Goal: Find specific page/section: Find specific page/section

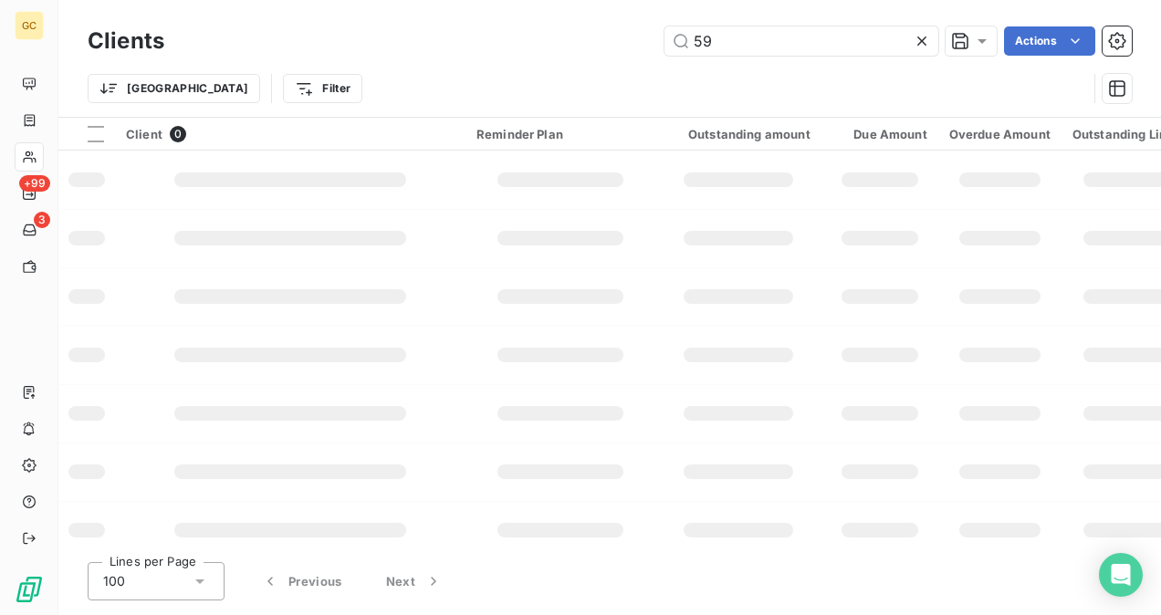
type input "5"
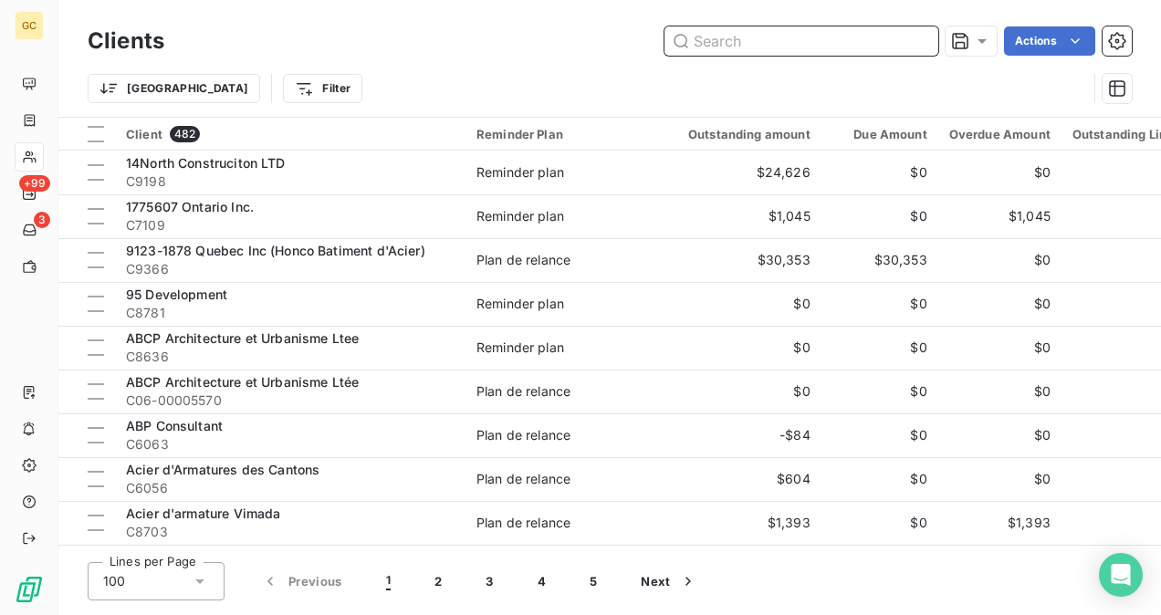
click at [723, 46] on input "text" at bounding box center [802, 40] width 274 height 29
paste input "C9087"
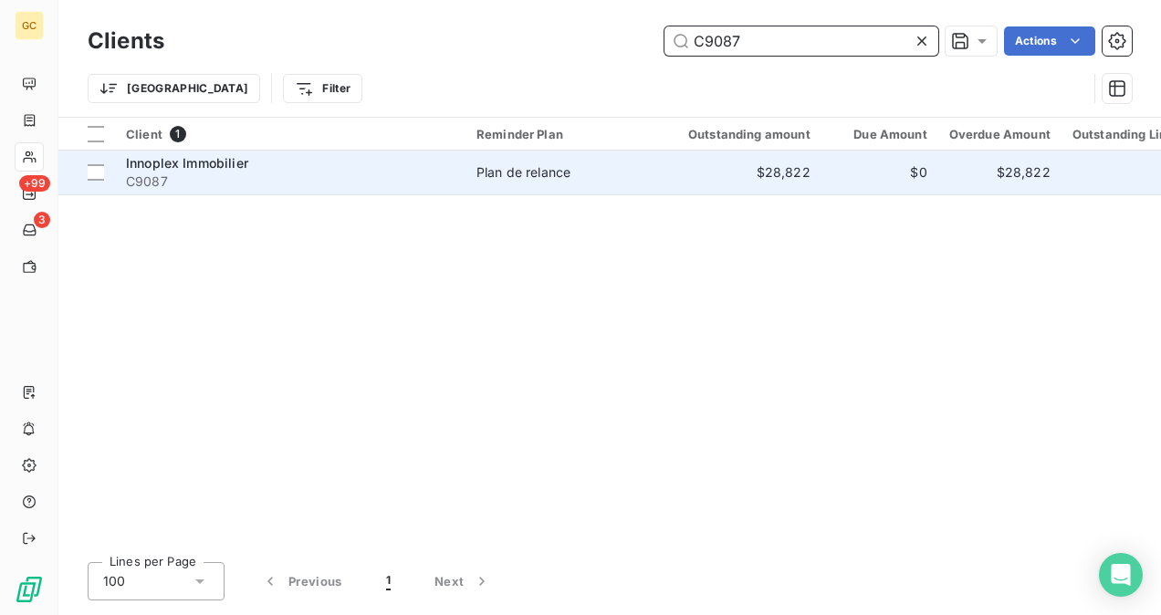
type input "C9087"
click at [261, 166] on div "Innoplex Immobilier" at bounding box center [290, 163] width 329 height 18
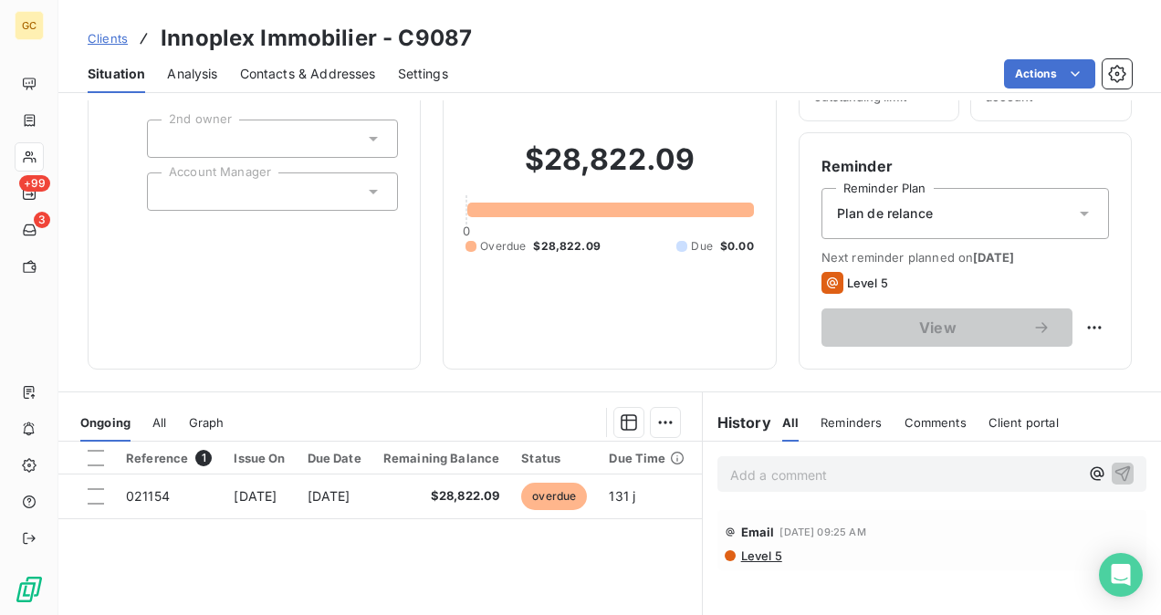
scroll to position [183, 0]
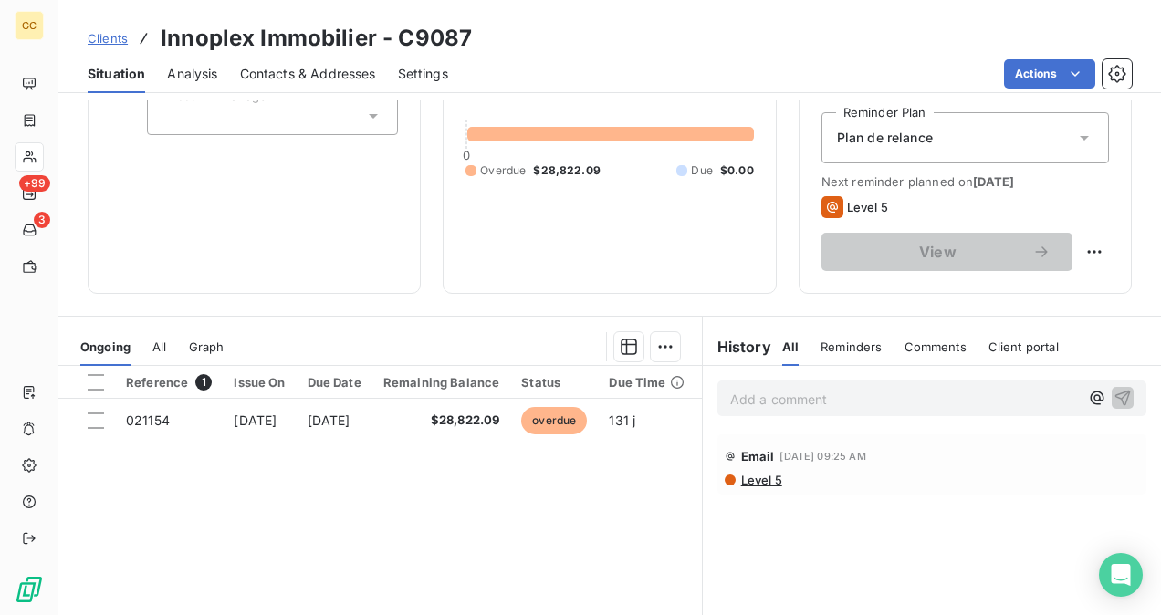
click at [771, 393] on p "Add a comment ﻿" at bounding box center [904, 399] width 349 height 23
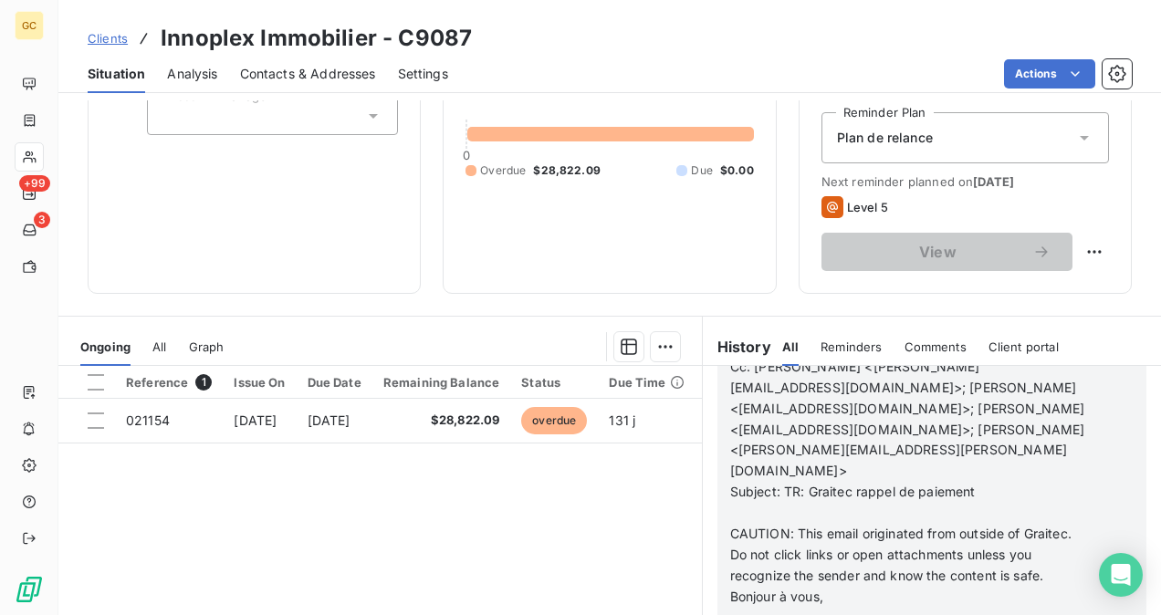
scroll to position [1094, 0]
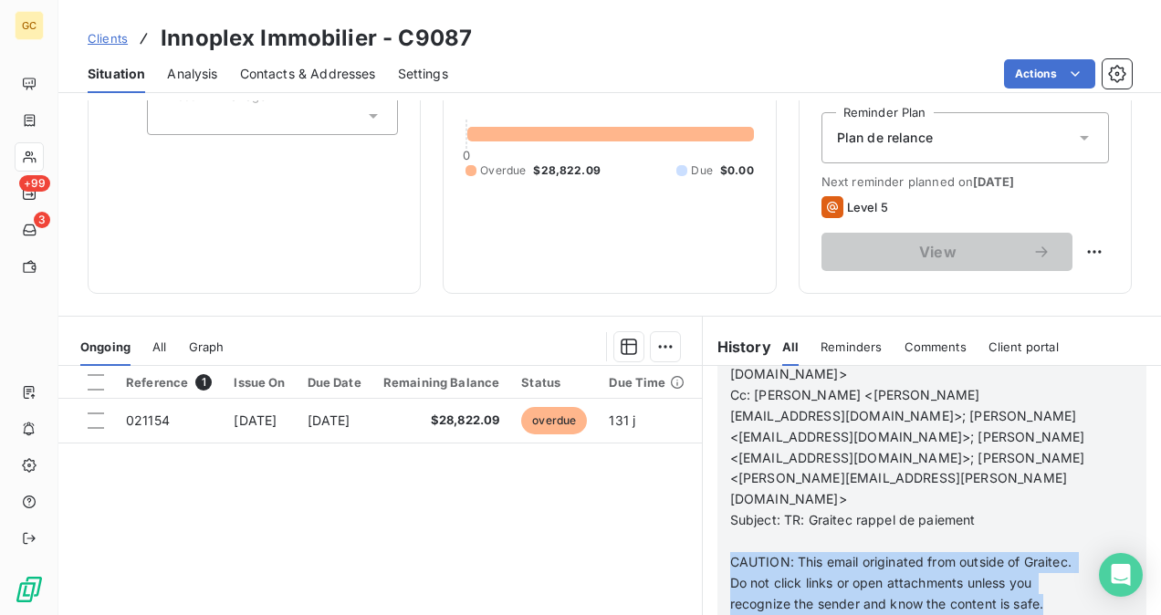
drag, startPoint x: 725, startPoint y: 474, endPoint x: 796, endPoint y: 533, distance: 92.7
click at [796, 552] on p "CAUTION: This email originated from outside of Graitec. Do not click links or o…" at bounding box center [908, 583] width 356 height 63
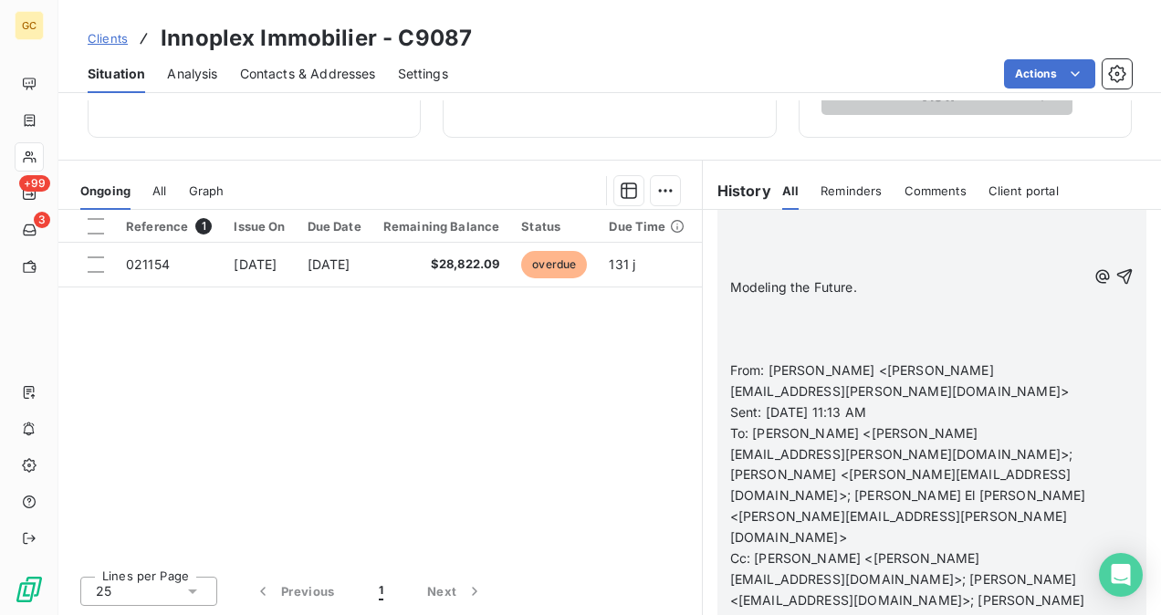
scroll to position [667, 0]
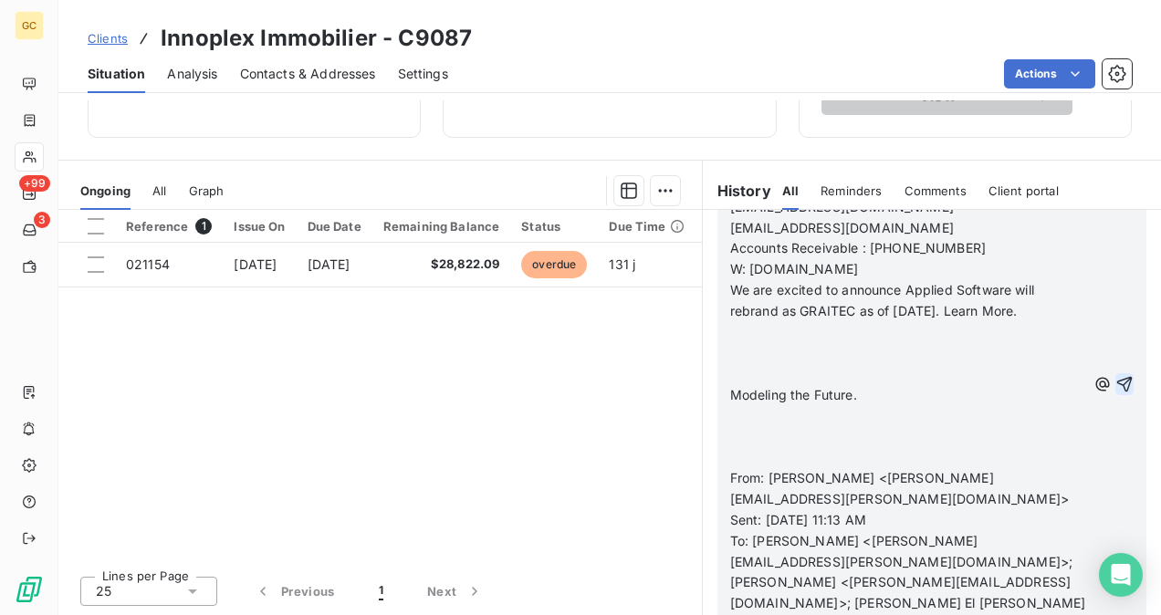
click at [1116, 375] on icon "button" at bounding box center [1125, 384] width 18 height 18
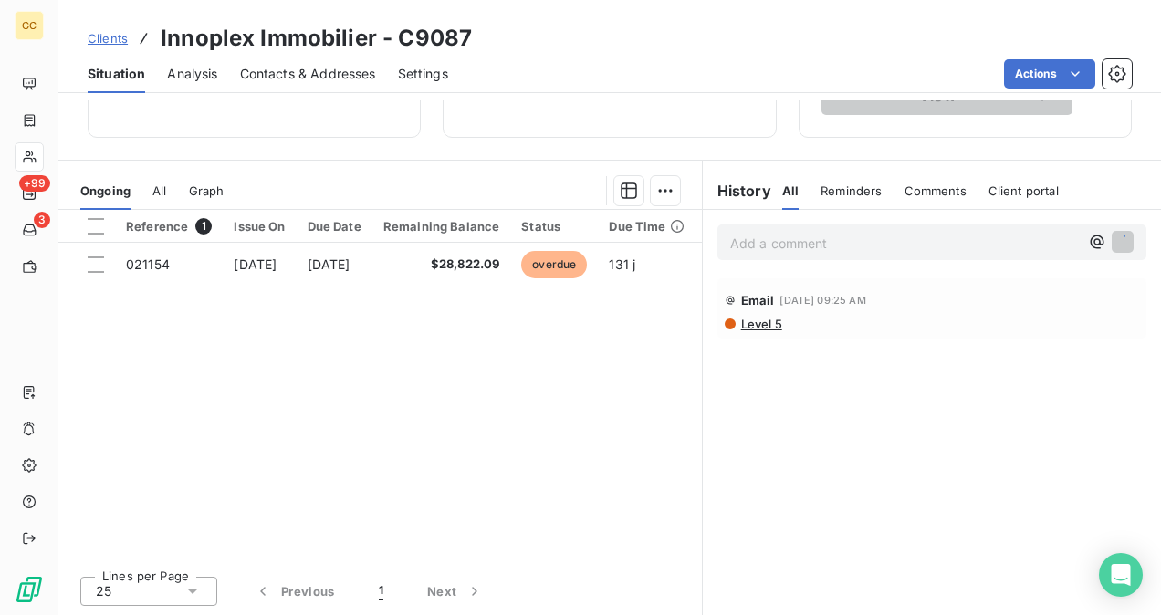
scroll to position [0, 0]
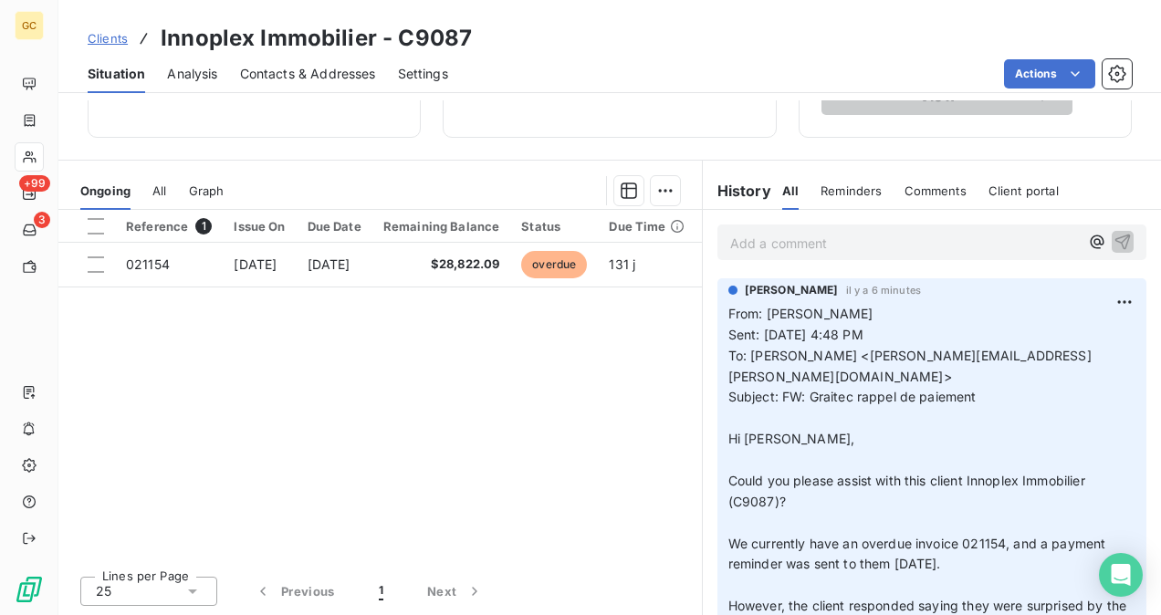
click at [817, 250] on p "Add a comment ﻿" at bounding box center [904, 243] width 349 height 23
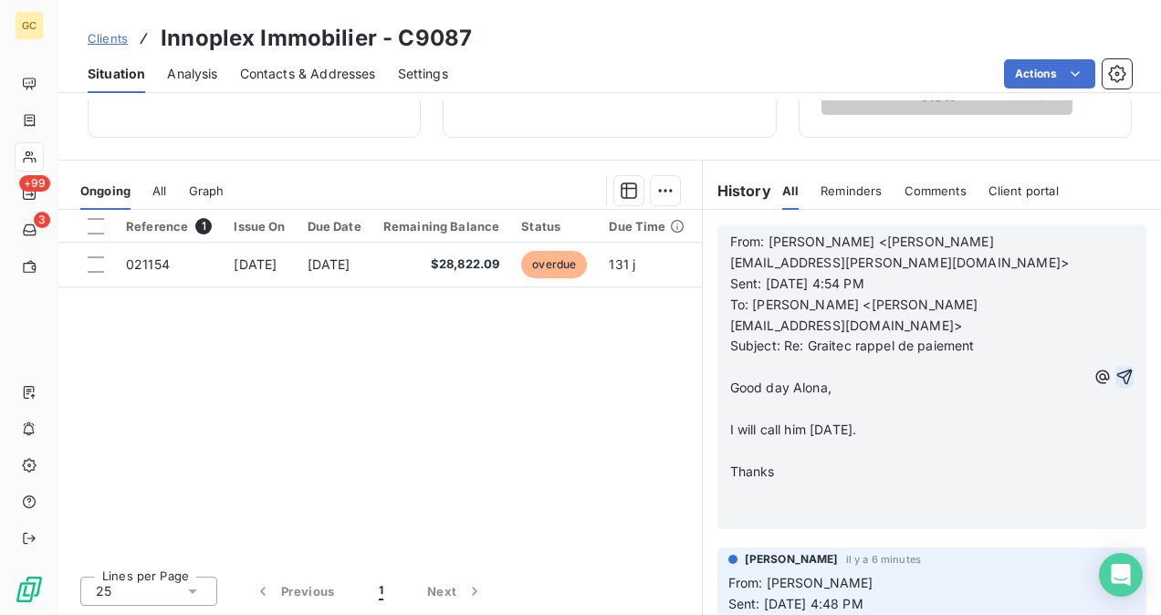
click at [1116, 368] on icon "button" at bounding box center [1125, 377] width 18 height 18
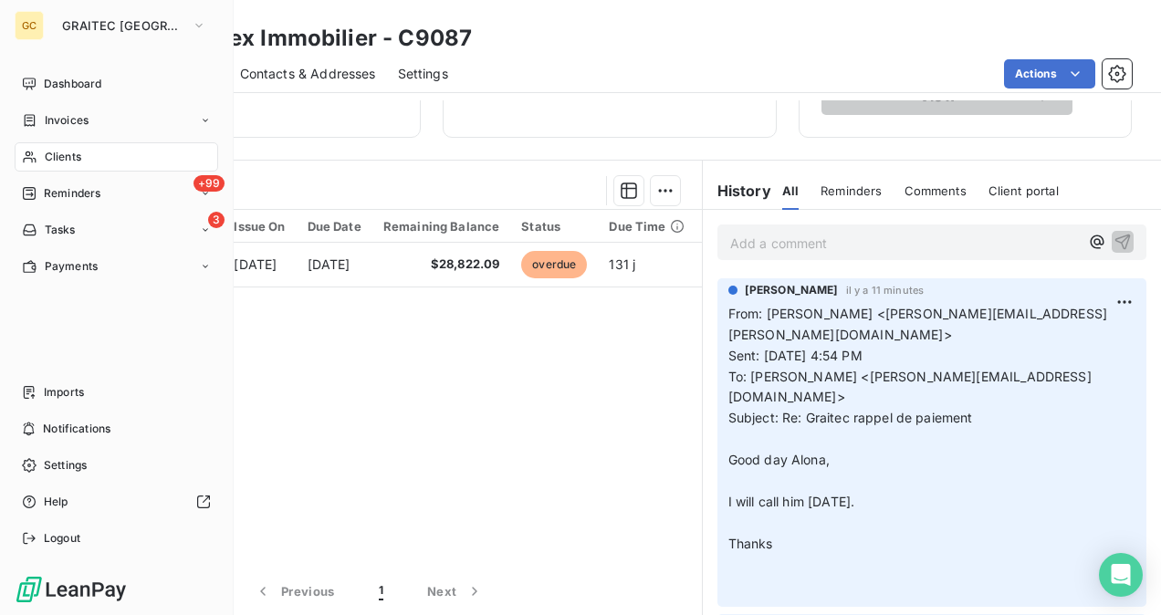
click at [59, 166] on div "Clients" at bounding box center [117, 156] width 204 height 29
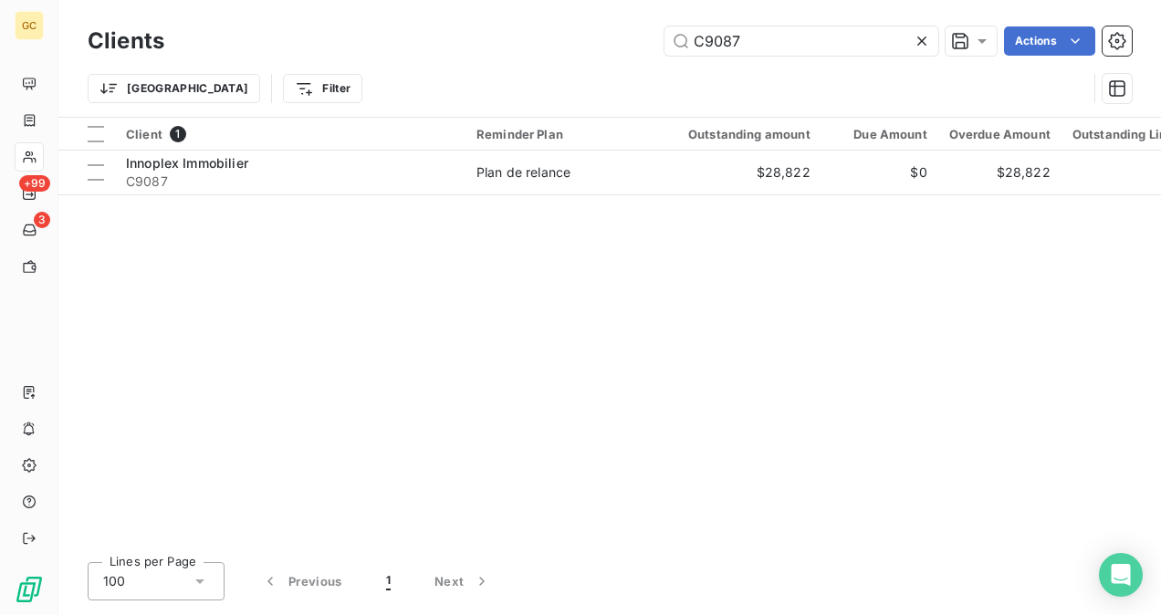
drag, startPoint x: 757, startPoint y: 43, endPoint x: 614, endPoint y: 42, distance: 143.4
click at [614, 42] on div "C9087 Actions" at bounding box center [659, 40] width 946 height 29
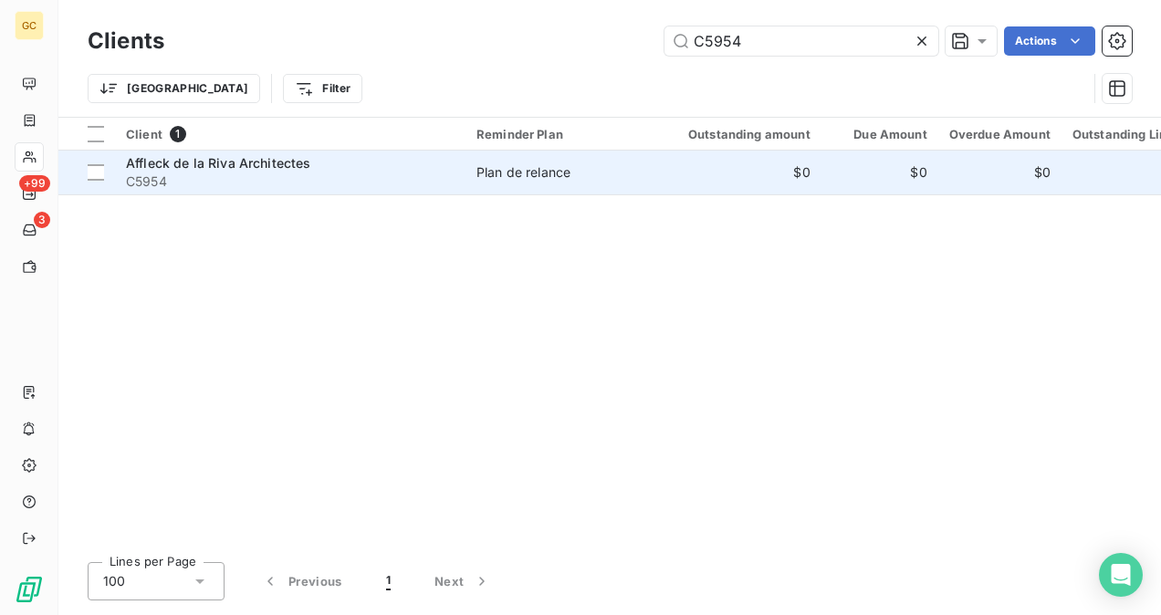
type input "C5954"
click at [407, 175] on span "C5954" at bounding box center [290, 182] width 329 height 18
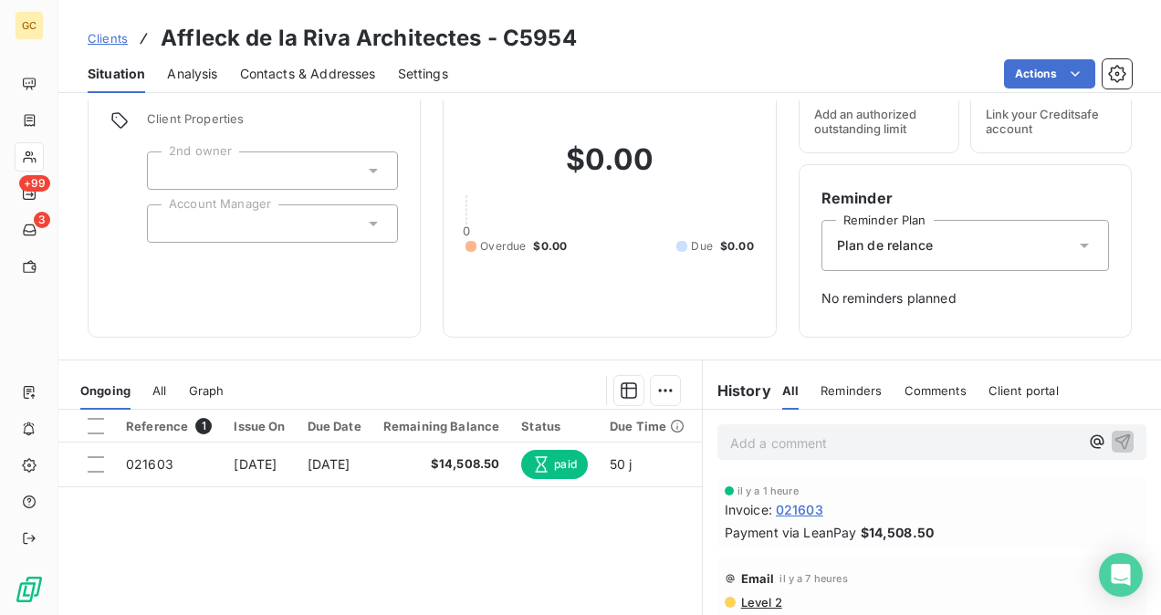
scroll to position [183, 0]
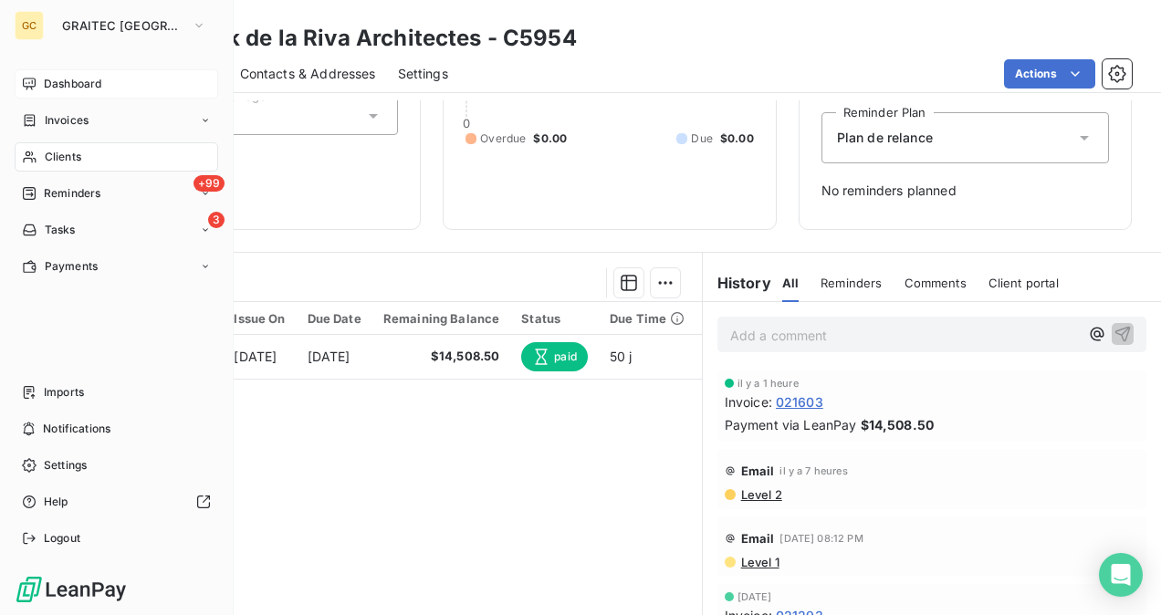
click at [46, 78] on span "Dashboard" at bounding box center [73, 84] width 58 height 16
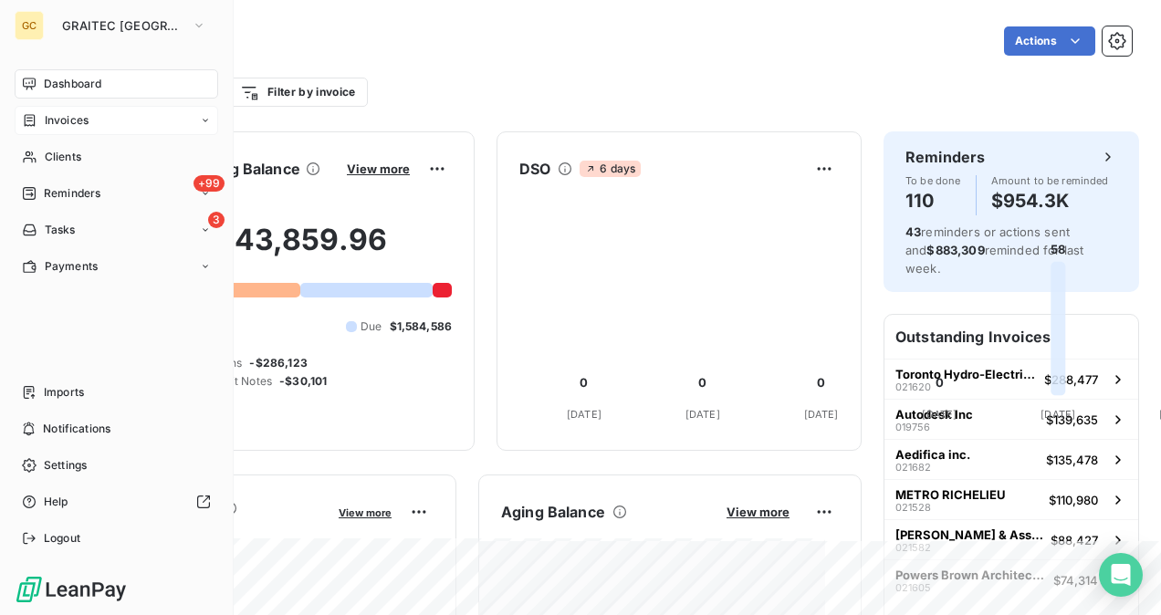
click at [57, 131] on div "Invoices" at bounding box center [117, 120] width 204 height 29
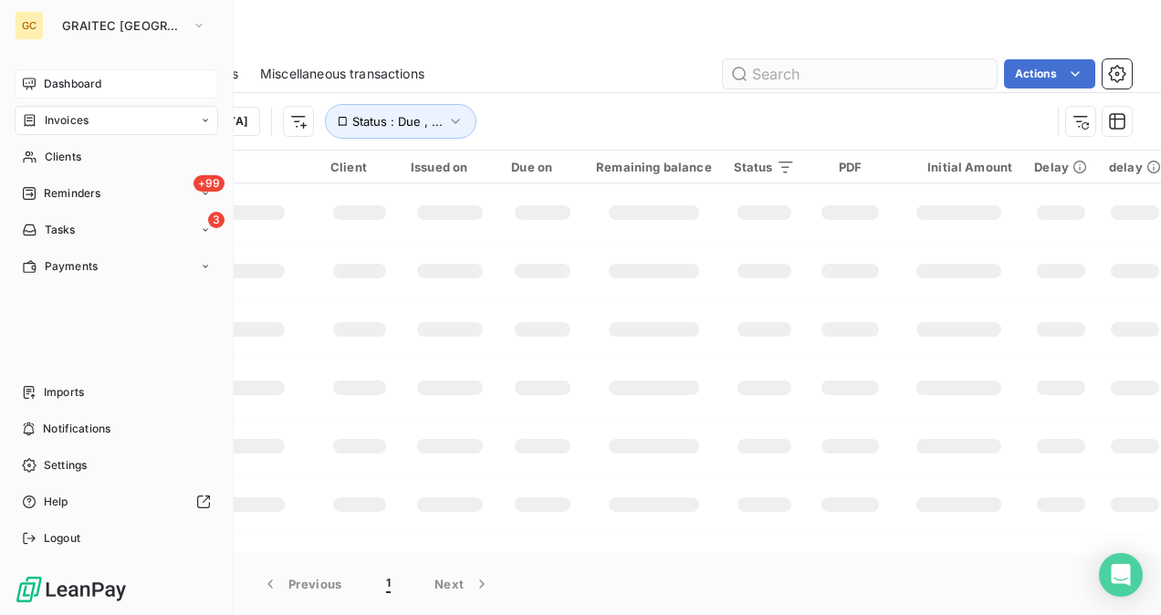
click at [70, 153] on span "Clients" at bounding box center [63, 157] width 37 height 16
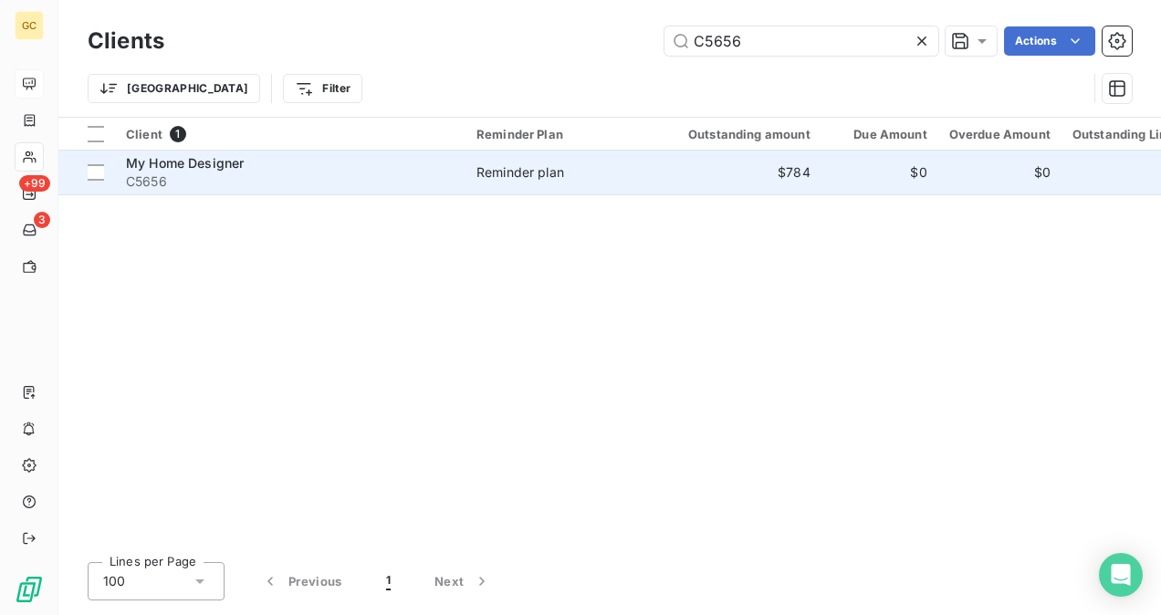
type input "C5656"
click at [418, 167] on div "My Home Designer" at bounding box center [290, 163] width 329 height 18
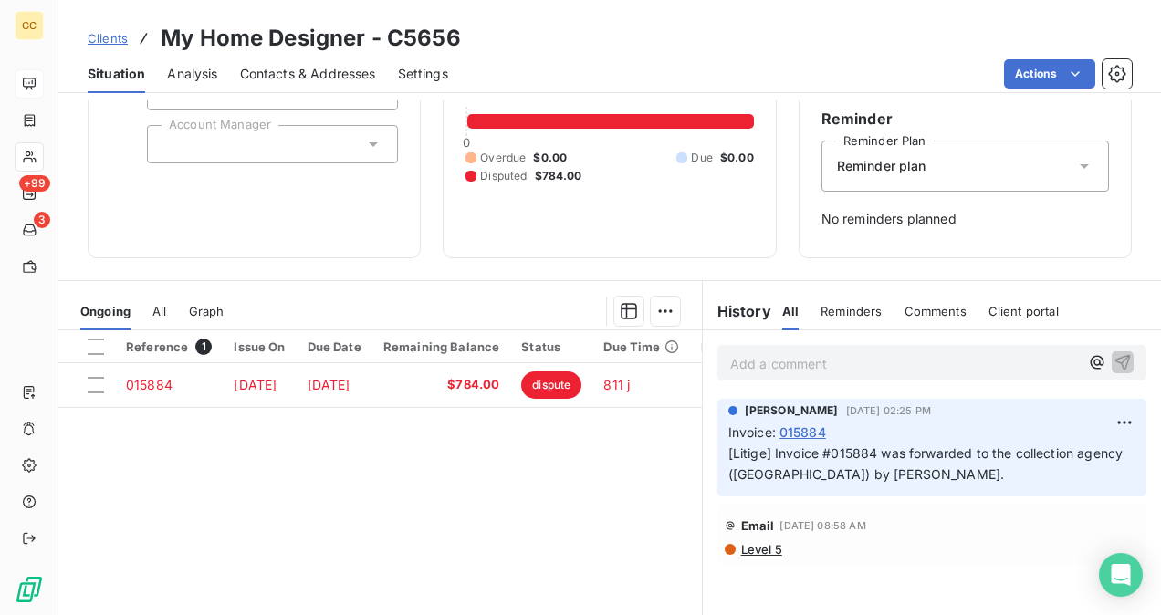
scroll to position [274, 0]
